Goal: Information Seeking & Learning: Learn about a topic

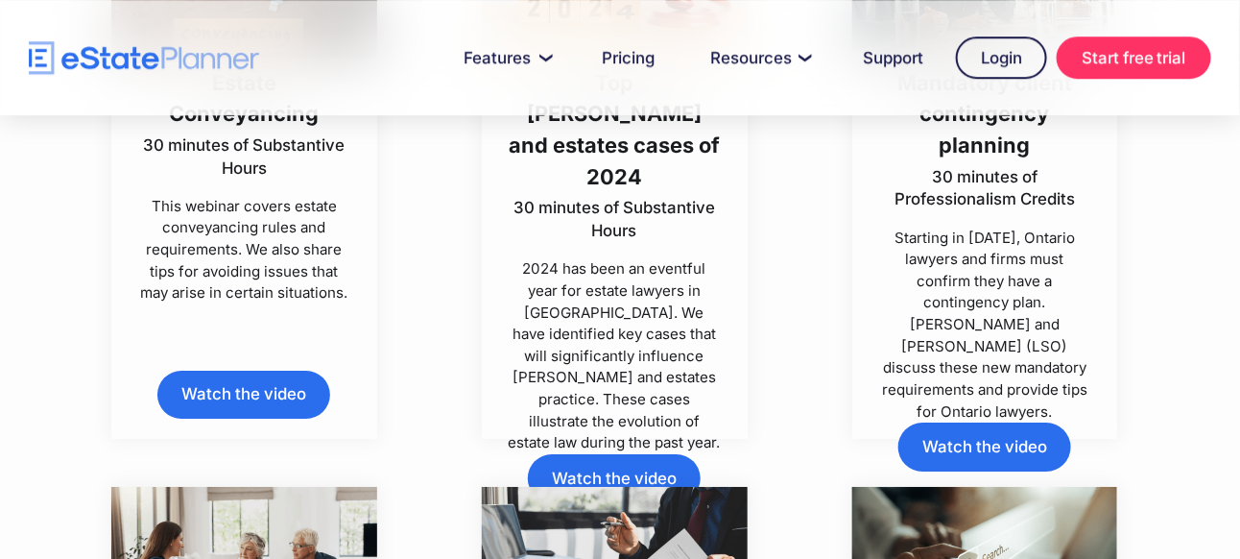
scroll to position [2016, 0]
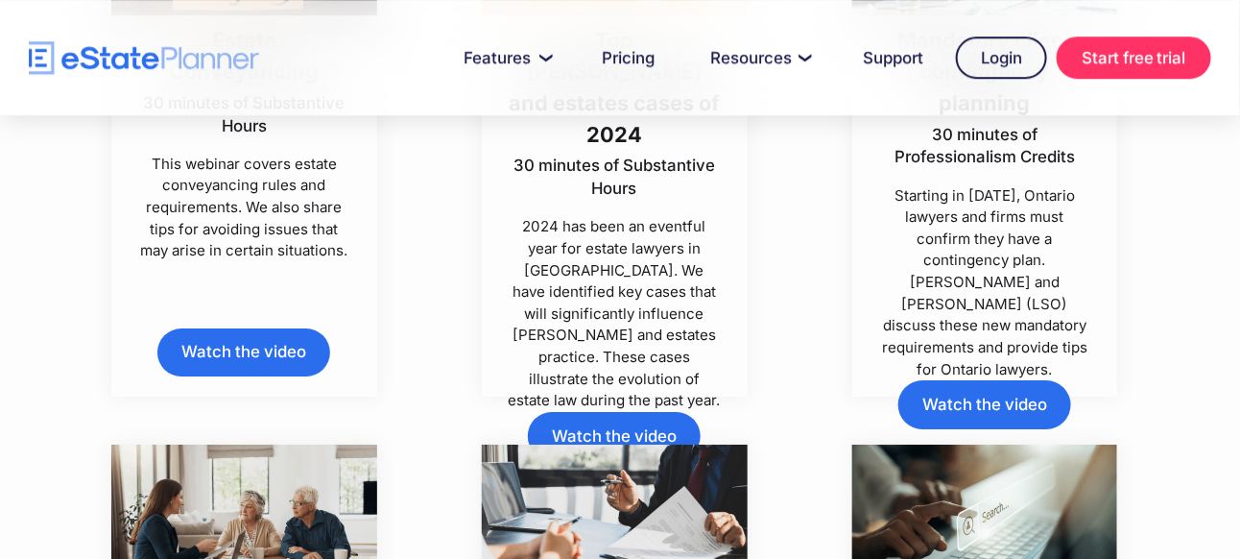
click at [661, 298] on p "2024 has been an eventful year for estate lawyers in [GEOGRAPHIC_DATA]. We have…" at bounding box center [615, 314] width 214 height 196
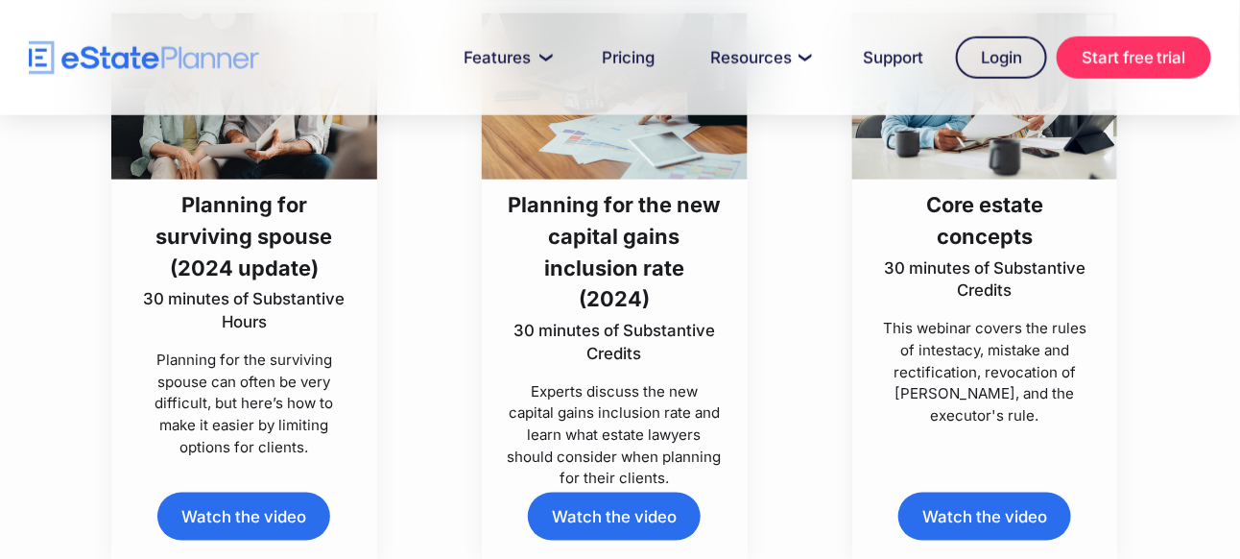
scroll to position [3072, 0]
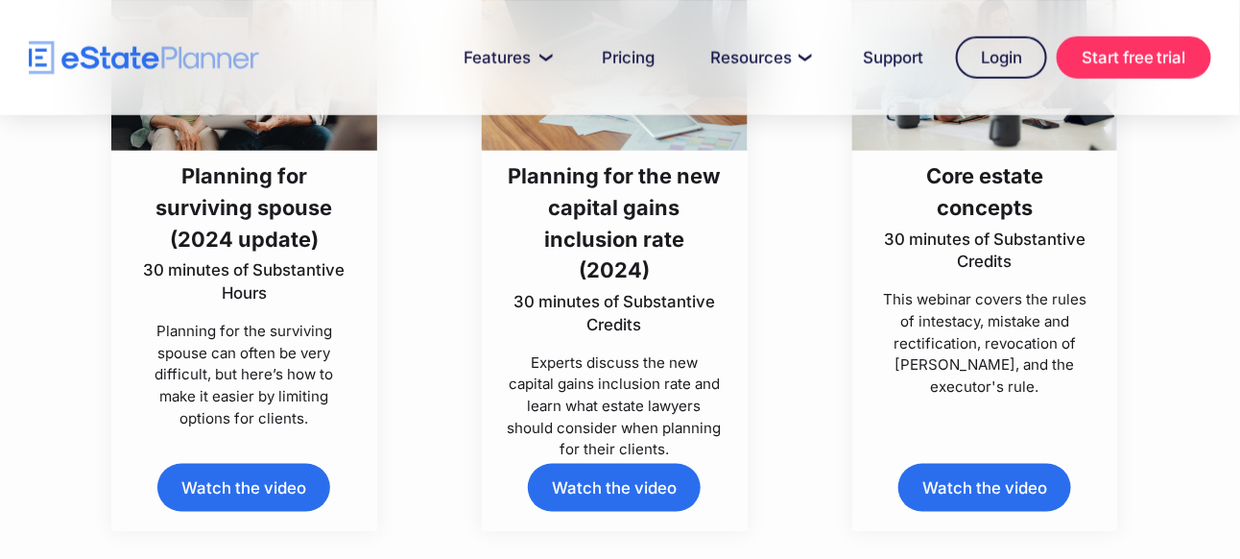
click at [257, 198] on h3 "Planning for surviving spouse (2024 update)" at bounding box center [244, 207] width 214 height 94
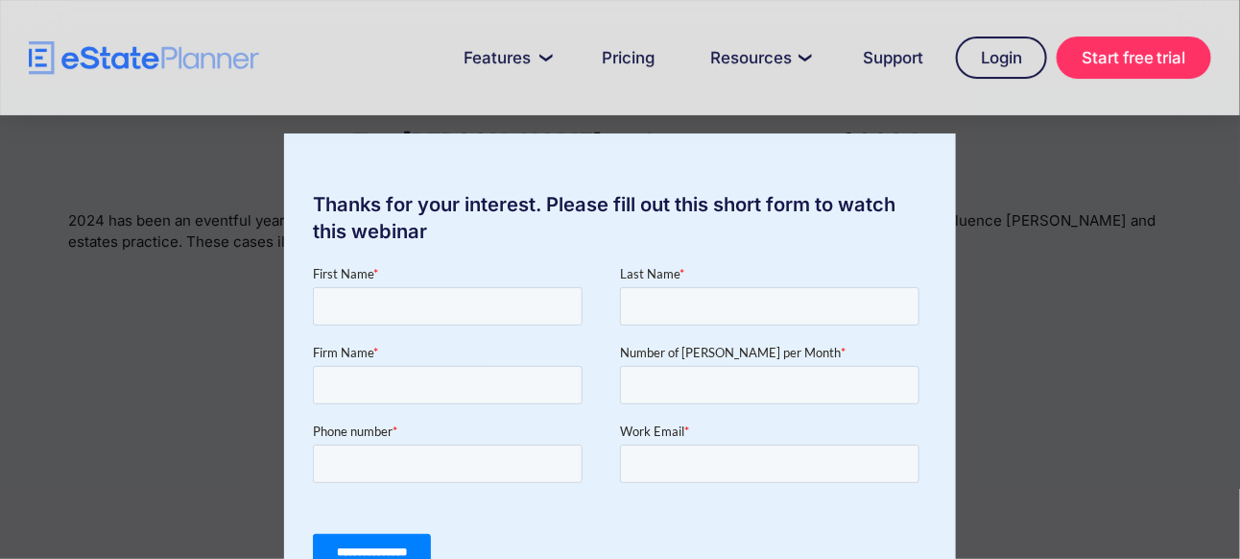
scroll to position [96, 0]
